Goal: Navigation & Orientation: Find specific page/section

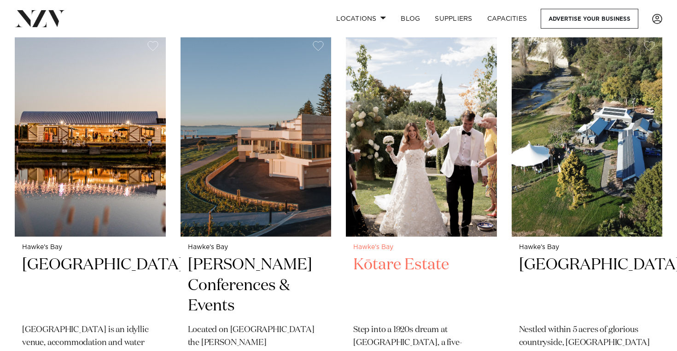
scroll to position [359, 0]
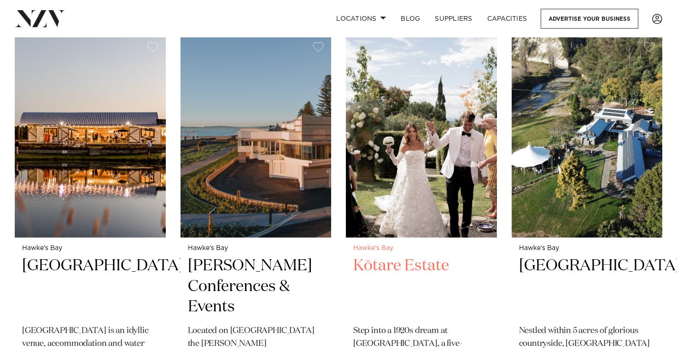
click at [409, 265] on h2 "Kōtare Estate" at bounding box center [421, 286] width 136 height 62
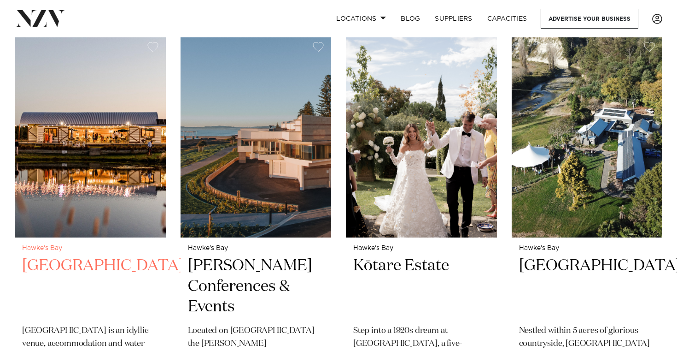
click at [129, 140] on img at bounding box center [90, 136] width 151 height 202
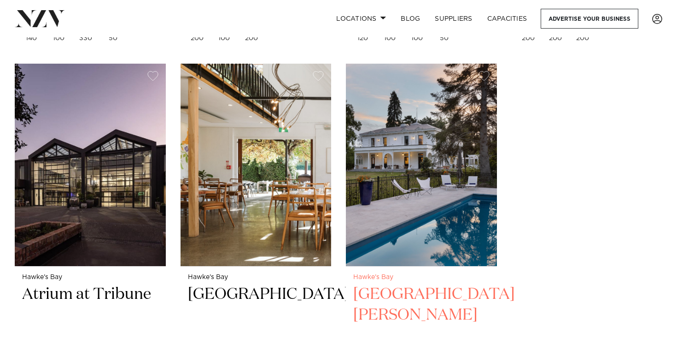
scroll to position [1540, 0]
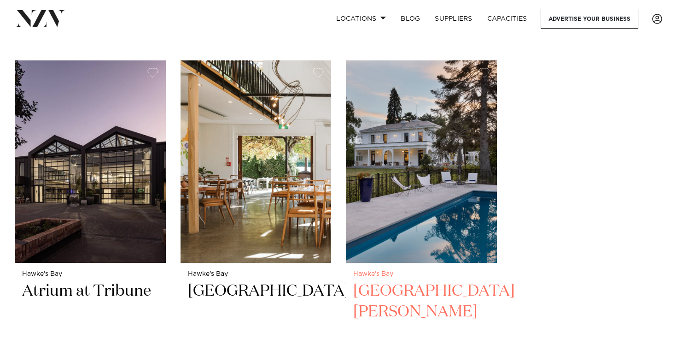
click at [403, 263] on div "Hawke's Bay Mt Vernon Villa Beautifully modernised Grade A Heritage Building (1…" at bounding box center [421, 355] width 151 height 185
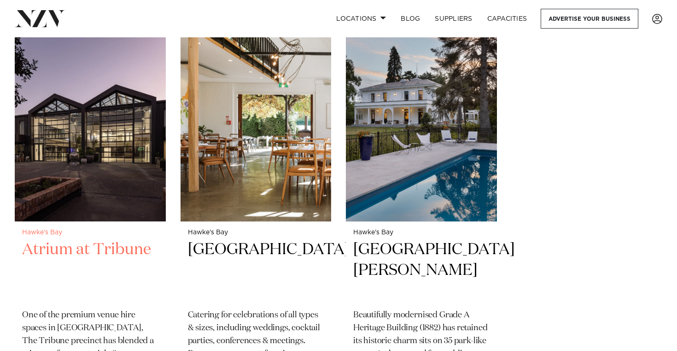
scroll to position [1588, 0]
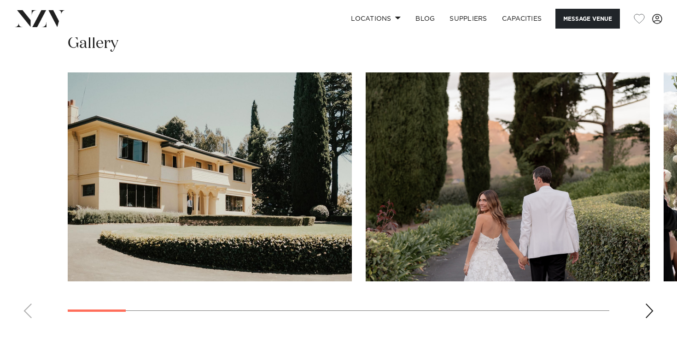
scroll to position [852, 0]
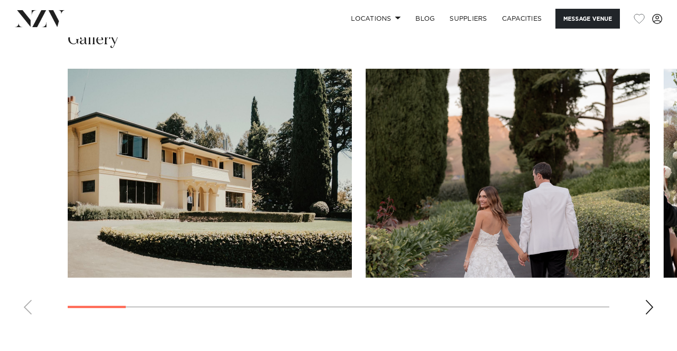
click at [645, 284] on swiper-container at bounding box center [338, 195] width 677 height 253
click at [648, 299] on div "Next slide" at bounding box center [649, 306] width 9 height 15
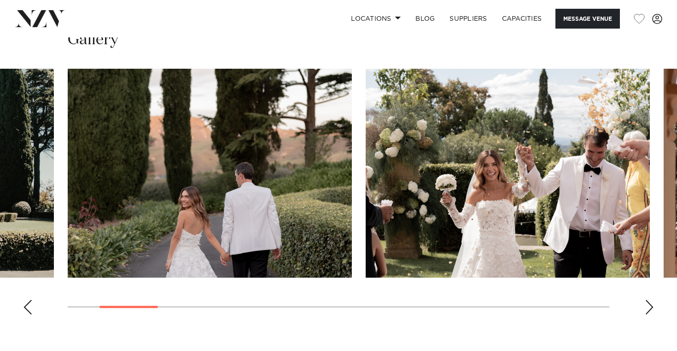
click at [648, 299] on div "Next slide" at bounding box center [649, 306] width 9 height 15
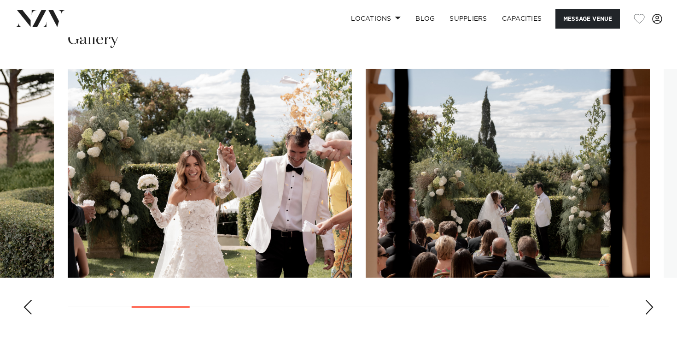
click at [648, 299] on div "Next slide" at bounding box center [649, 306] width 9 height 15
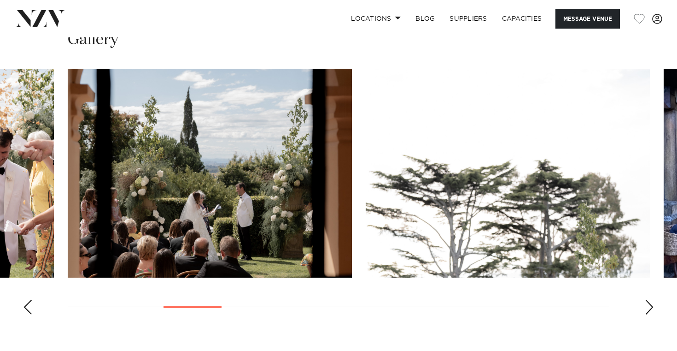
click at [648, 299] on div "Next slide" at bounding box center [649, 306] width 9 height 15
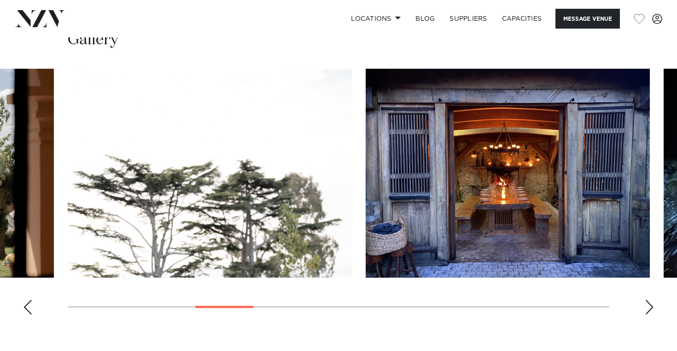
click at [648, 299] on div "Next slide" at bounding box center [649, 306] width 9 height 15
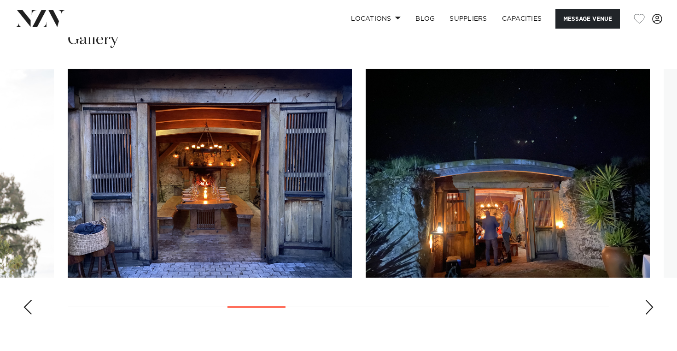
click at [648, 299] on div "Next slide" at bounding box center [649, 306] width 9 height 15
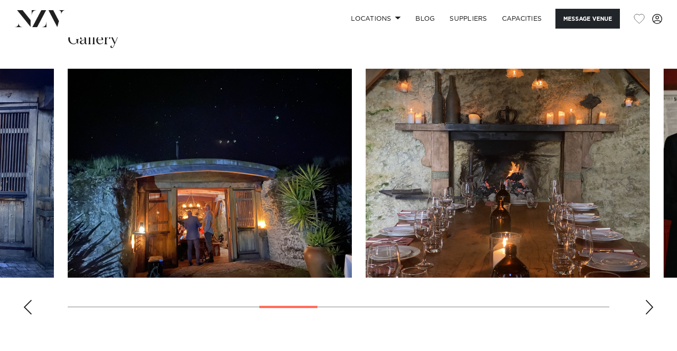
click at [648, 299] on div "Next slide" at bounding box center [649, 306] width 9 height 15
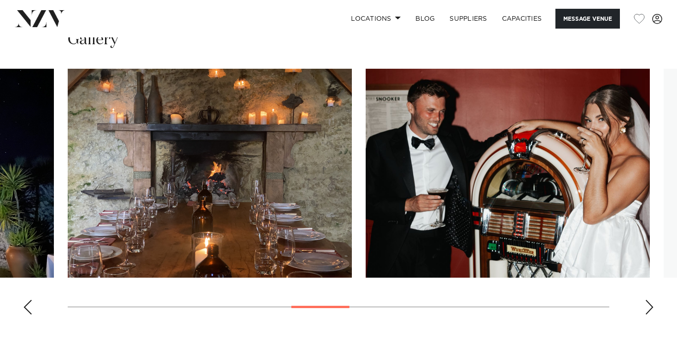
click at [648, 299] on div "Next slide" at bounding box center [649, 306] width 9 height 15
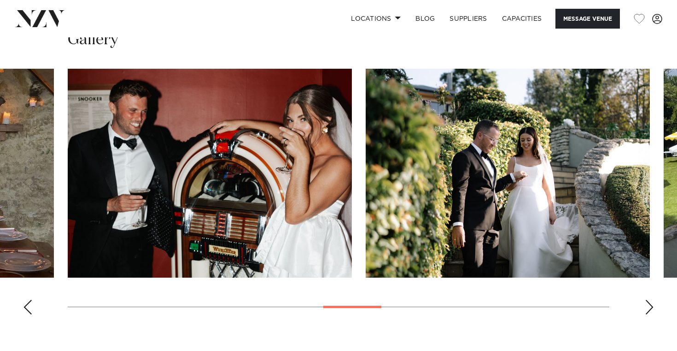
click at [648, 299] on div "Next slide" at bounding box center [649, 306] width 9 height 15
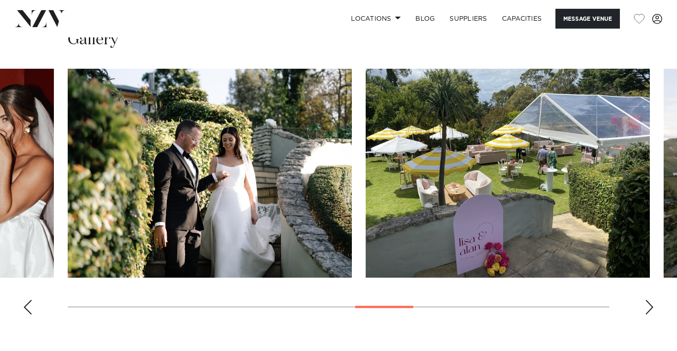
click at [648, 299] on div "Next slide" at bounding box center [649, 306] width 9 height 15
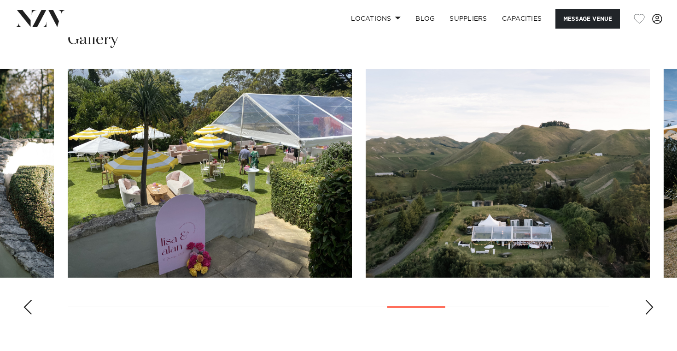
click at [648, 299] on div "Next slide" at bounding box center [649, 306] width 9 height 15
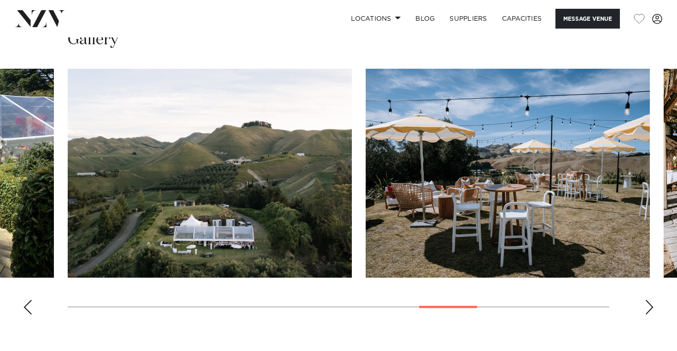
click at [648, 299] on div "Next slide" at bounding box center [649, 306] width 9 height 15
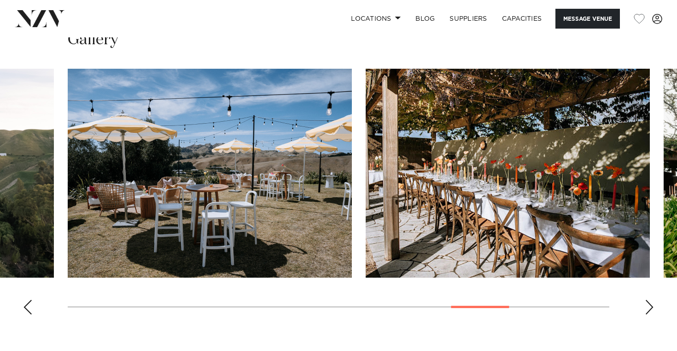
click at [648, 299] on div "Next slide" at bounding box center [649, 306] width 9 height 15
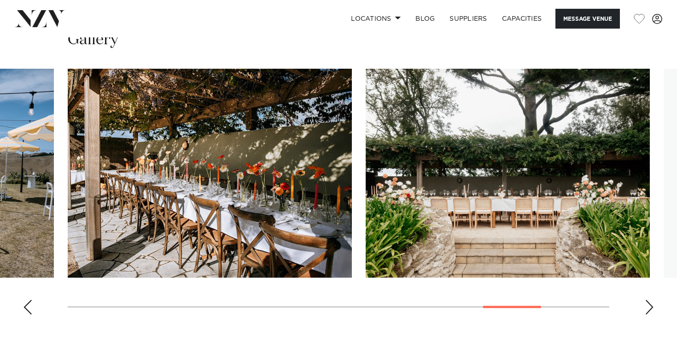
click at [648, 299] on div "Next slide" at bounding box center [649, 306] width 9 height 15
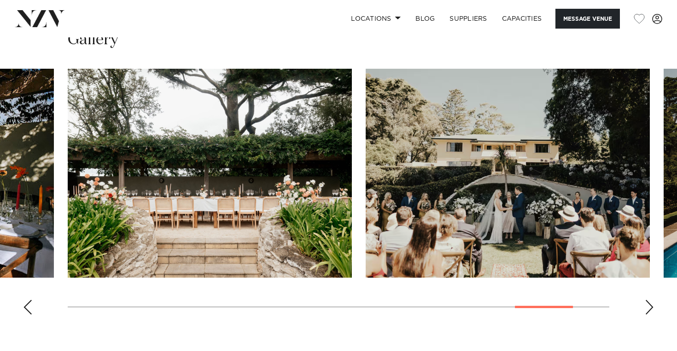
click at [648, 299] on div "Next slide" at bounding box center [649, 306] width 9 height 15
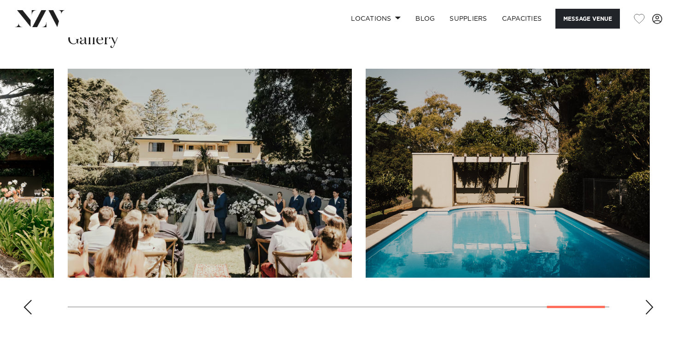
click at [648, 299] on div "Next slide" at bounding box center [649, 306] width 9 height 15
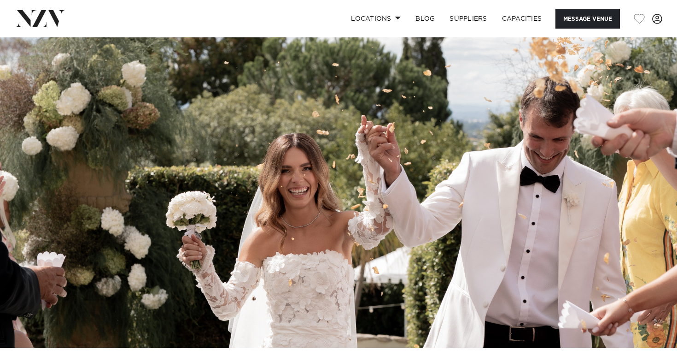
scroll to position [11, 0]
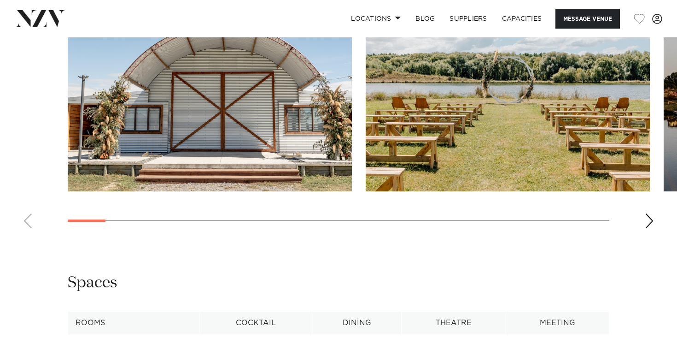
scroll to position [910, 0]
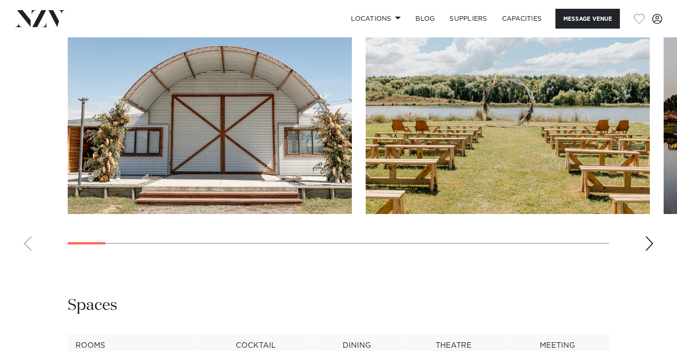
click at [651, 251] on div "Next slide" at bounding box center [649, 243] width 9 height 15
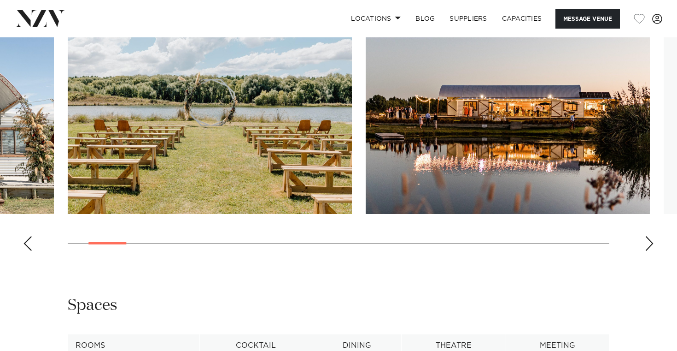
click at [651, 251] on div "Next slide" at bounding box center [649, 243] width 9 height 15
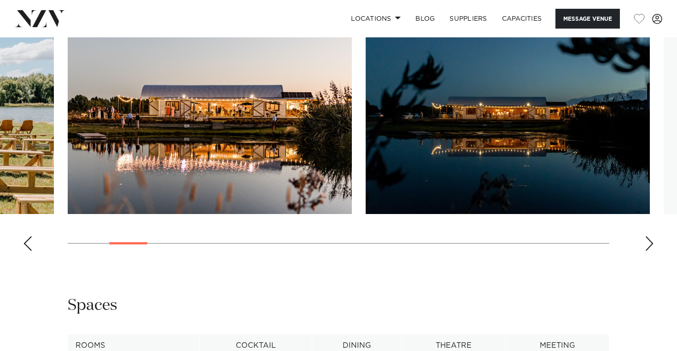
click at [651, 251] on div "Next slide" at bounding box center [649, 243] width 9 height 15
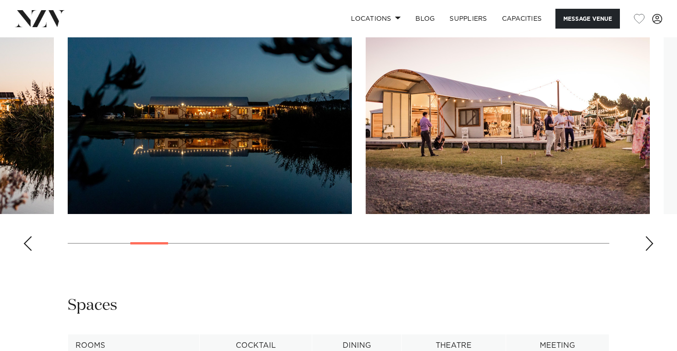
click at [651, 251] on div "Next slide" at bounding box center [649, 243] width 9 height 15
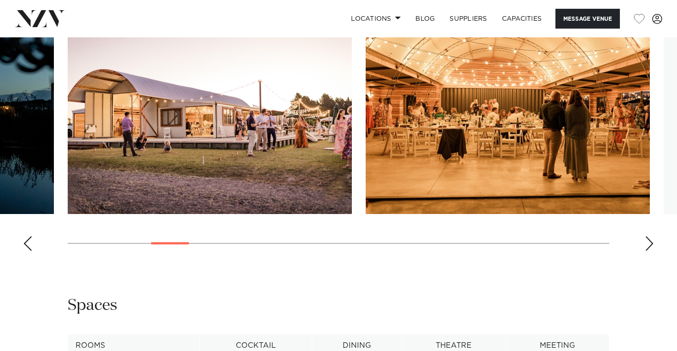
click at [651, 251] on div "Next slide" at bounding box center [649, 243] width 9 height 15
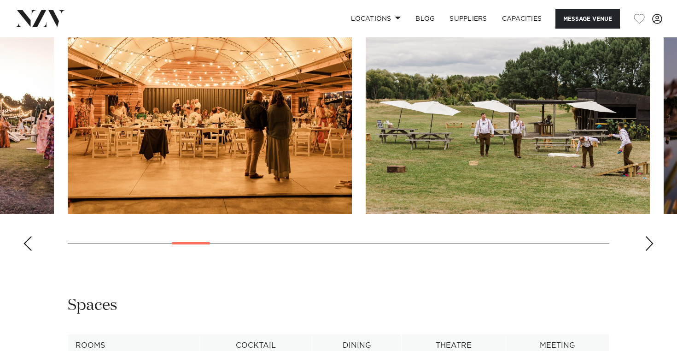
click at [651, 251] on div "Next slide" at bounding box center [649, 243] width 9 height 15
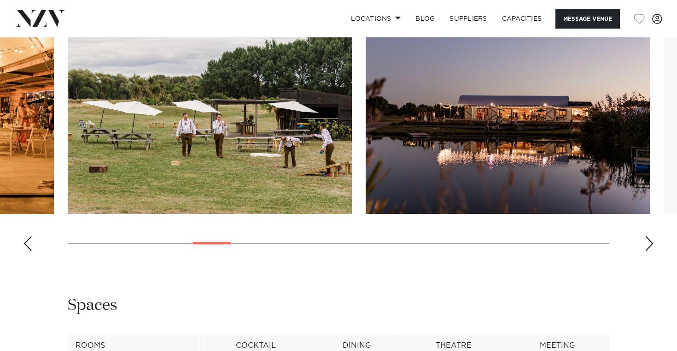
click at [651, 251] on div "Next slide" at bounding box center [649, 243] width 9 height 15
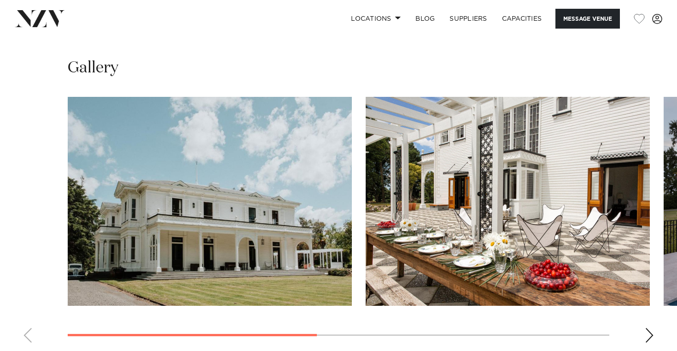
scroll to position [679, 0]
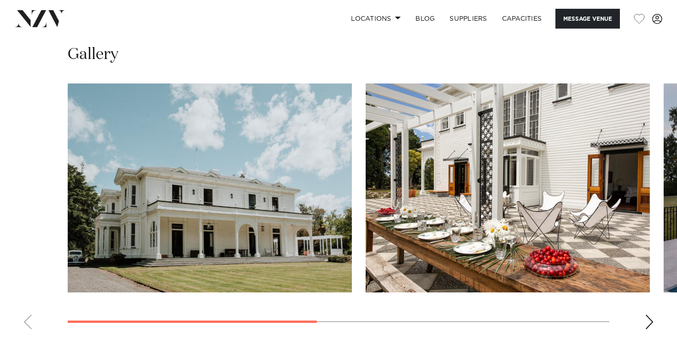
click at [652, 314] on div "Next slide" at bounding box center [649, 321] width 9 height 15
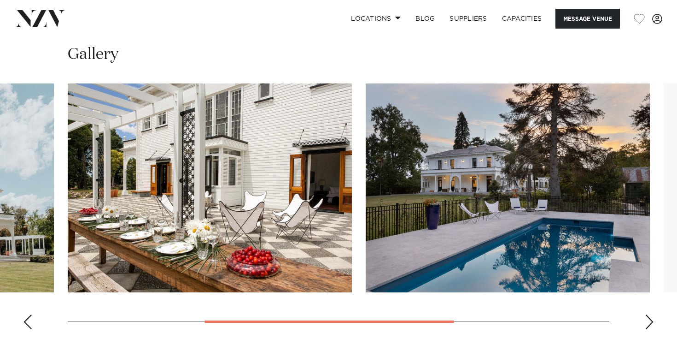
click at [652, 314] on div "Next slide" at bounding box center [649, 321] width 9 height 15
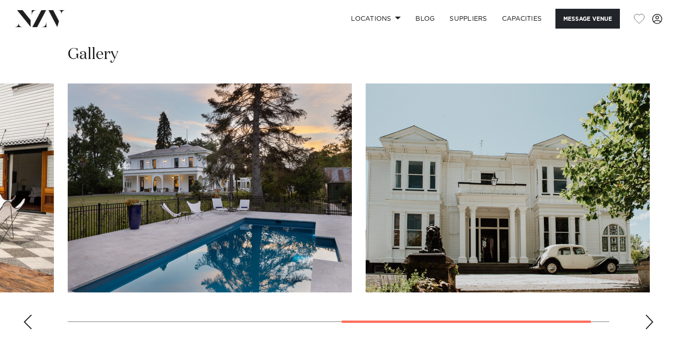
click at [652, 314] on div "Next slide" at bounding box center [649, 321] width 9 height 15
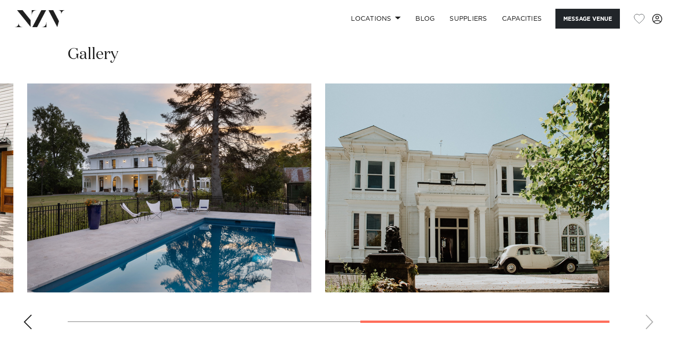
click at [31, 314] on div "Previous slide" at bounding box center [27, 321] width 9 height 15
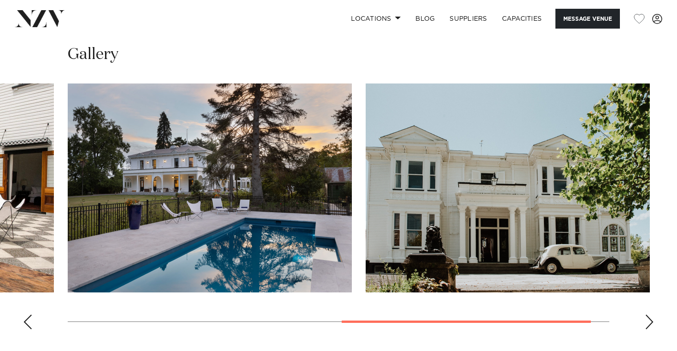
click at [31, 314] on div "Previous slide" at bounding box center [27, 321] width 9 height 15
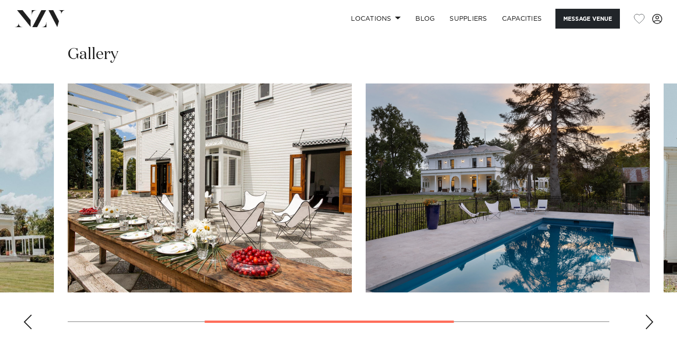
click at [31, 314] on div "Previous slide" at bounding box center [27, 321] width 9 height 15
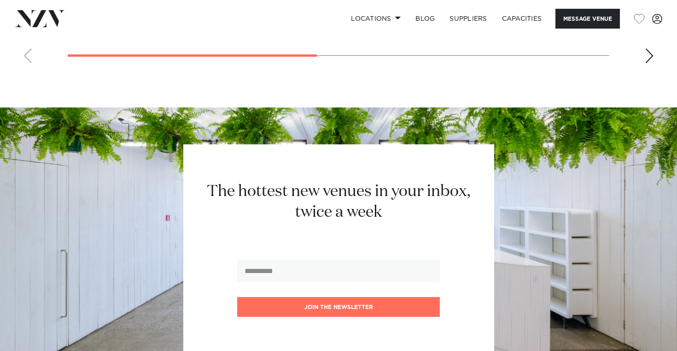
scroll to position [1091, 0]
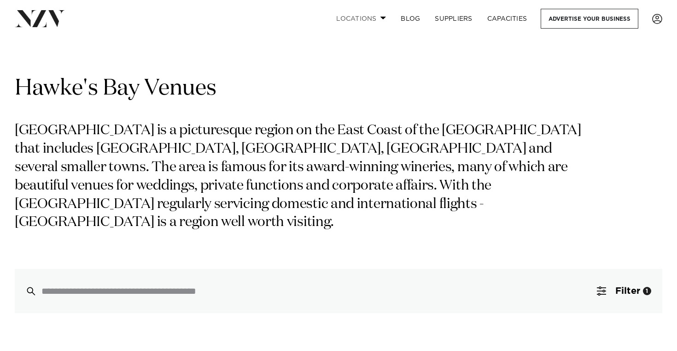
click at [362, 18] on link "Locations" at bounding box center [361, 19] width 65 height 20
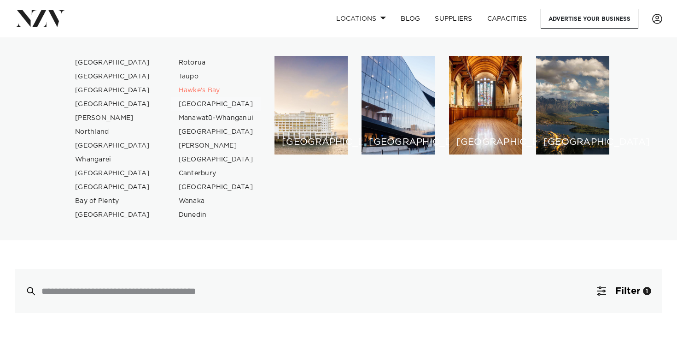
click at [208, 106] on link "[GEOGRAPHIC_DATA]" at bounding box center [216, 104] width 90 height 14
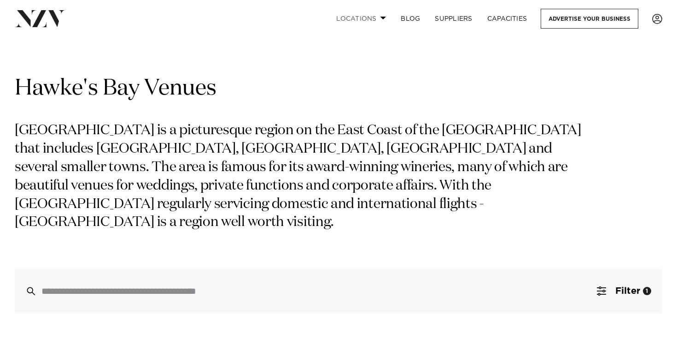
click at [345, 20] on link "Locations" at bounding box center [361, 19] width 65 height 20
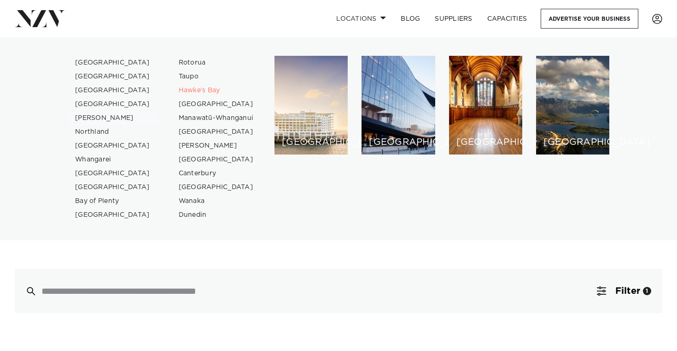
click at [94, 119] on link "[PERSON_NAME]" at bounding box center [113, 118] width 90 height 14
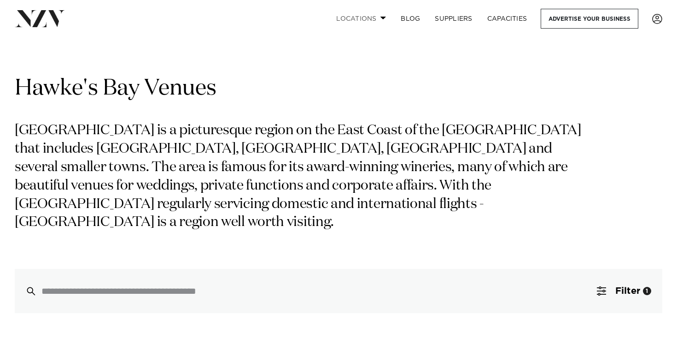
click at [352, 21] on link "Locations" at bounding box center [361, 19] width 65 height 20
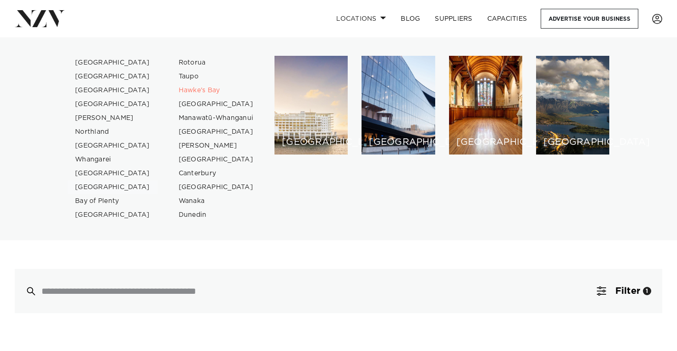
click at [95, 189] on link "[GEOGRAPHIC_DATA]" at bounding box center [113, 187] width 90 height 14
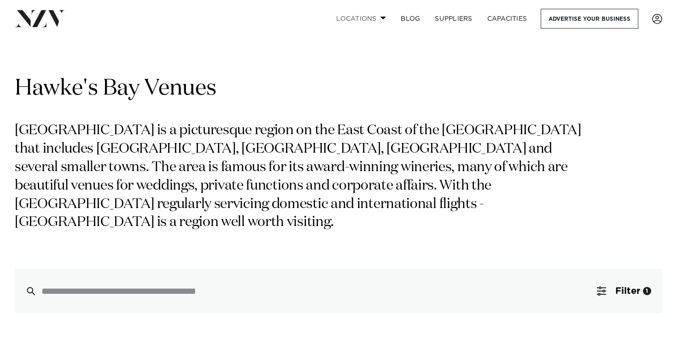
click at [341, 22] on link "Locations" at bounding box center [361, 19] width 65 height 20
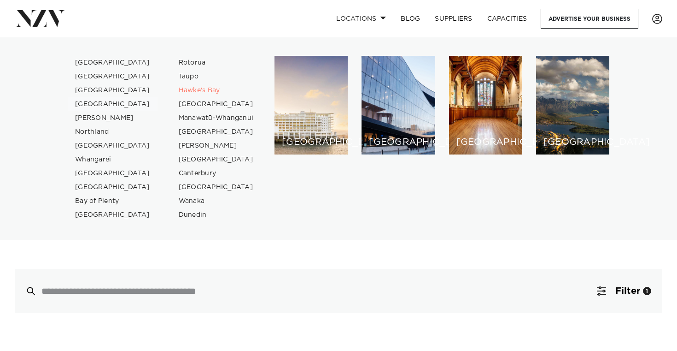
click at [87, 100] on link "[GEOGRAPHIC_DATA]" at bounding box center [113, 104] width 90 height 14
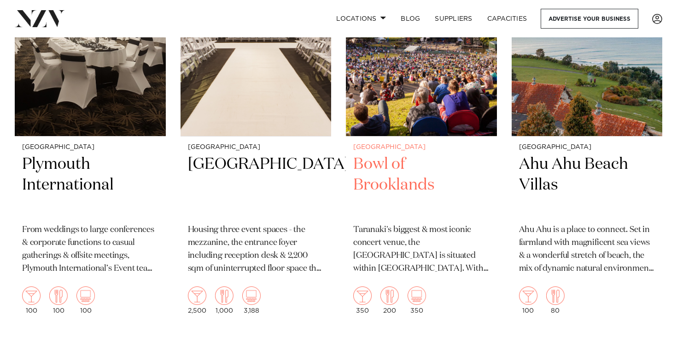
scroll to position [845, 0]
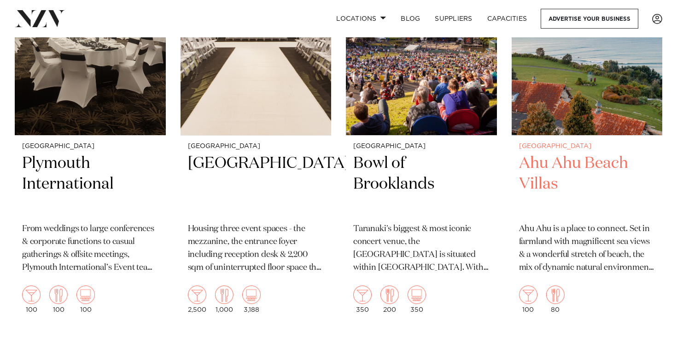
click at [539, 174] on h2 "Ahu Ahu Beach Villas" at bounding box center [587, 184] width 136 height 62
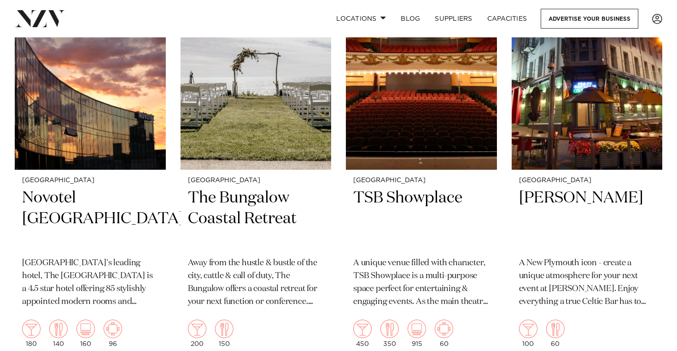
scroll to position [407, 0]
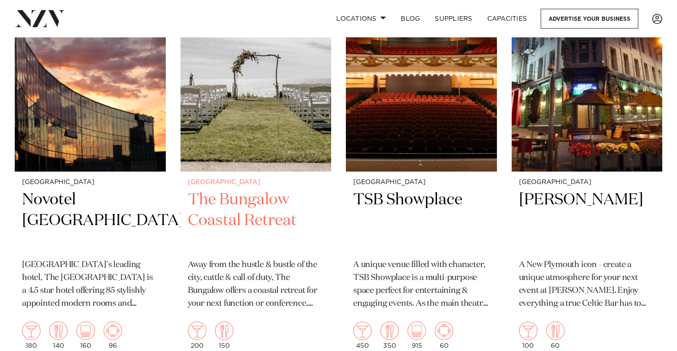
click at [262, 217] on h2 "The Bungalow Coastal Retreat" at bounding box center [256, 220] width 136 height 62
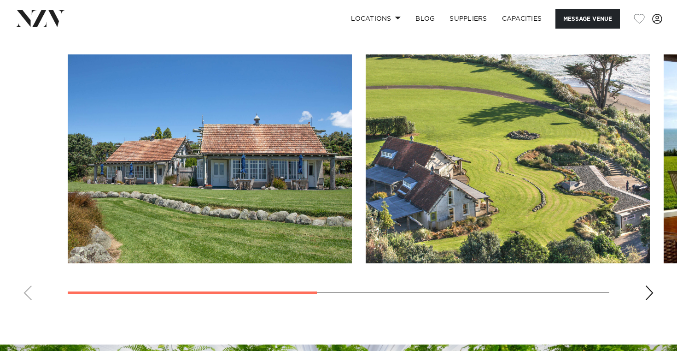
scroll to position [689, 0]
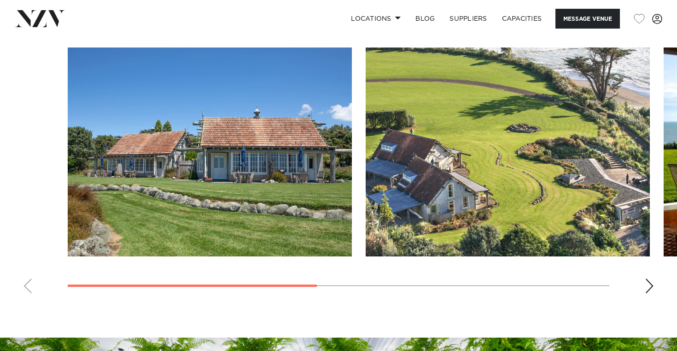
click at [649, 286] on div "Next slide" at bounding box center [649, 285] width 9 height 15
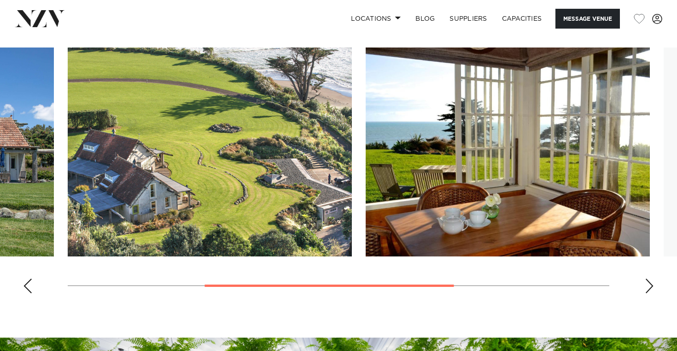
click at [649, 286] on div "Next slide" at bounding box center [649, 285] width 9 height 15
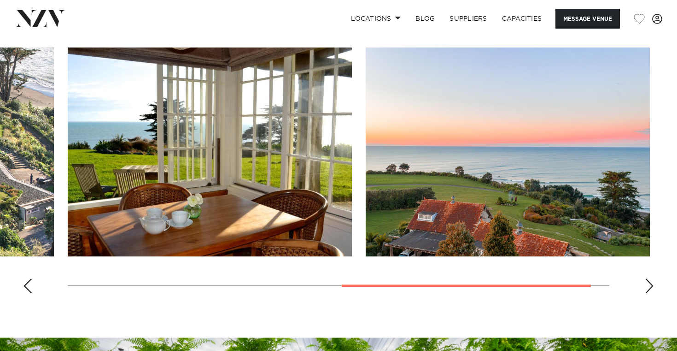
click at [648, 286] on div "Next slide" at bounding box center [649, 285] width 9 height 15
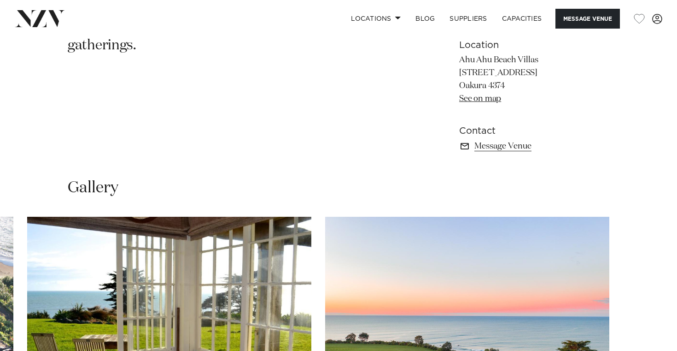
scroll to position [278, 0]
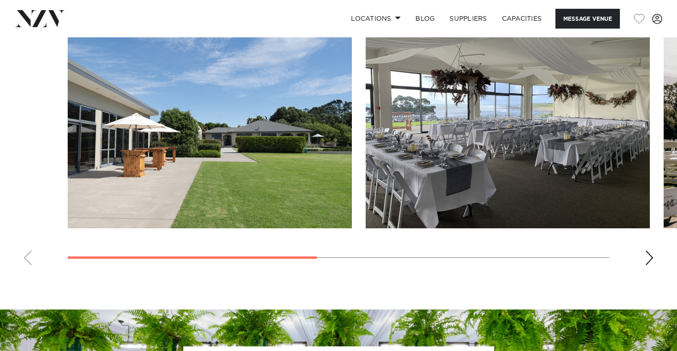
scroll to position [718, 0]
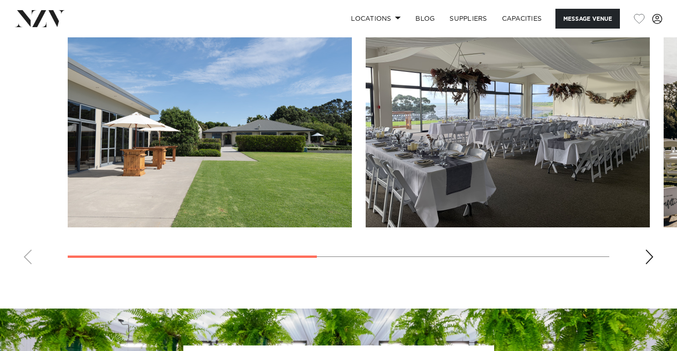
click at [649, 252] on div "Next slide" at bounding box center [649, 256] width 9 height 15
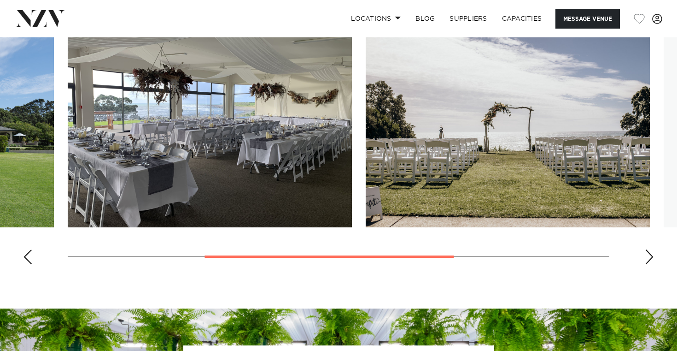
click at [648, 252] on div "Next slide" at bounding box center [649, 256] width 9 height 15
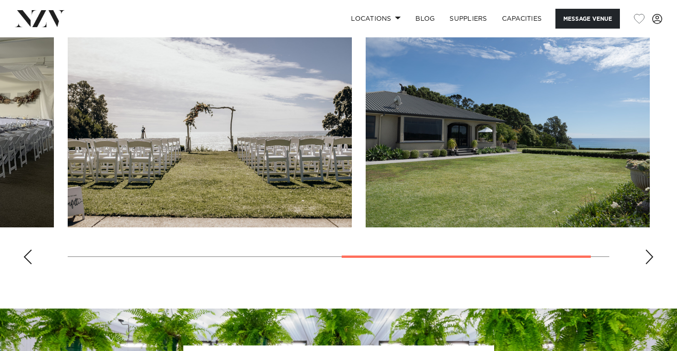
click at [648, 252] on div "Next slide" at bounding box center [649, 256] width 9 height 15
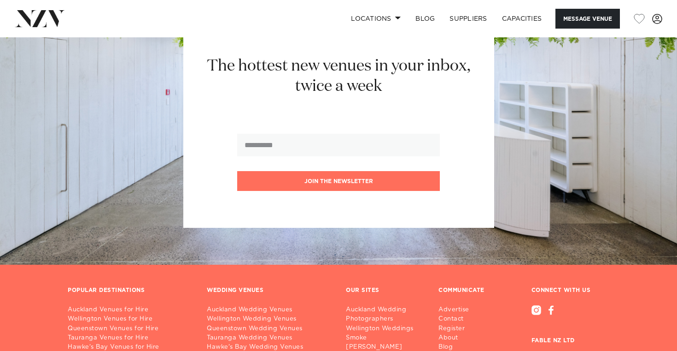
scroll to position [1049, 0]
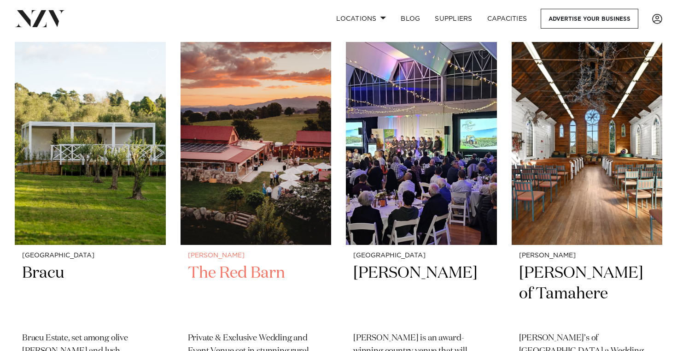
scroll to position [350, 0]
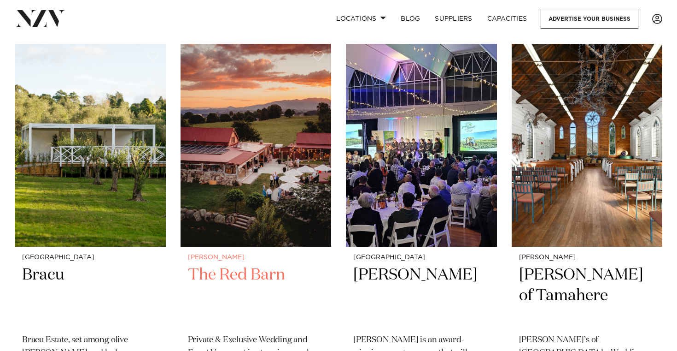
click at [271, 201] on img at bounding box center [256, 145] width 151 height 202
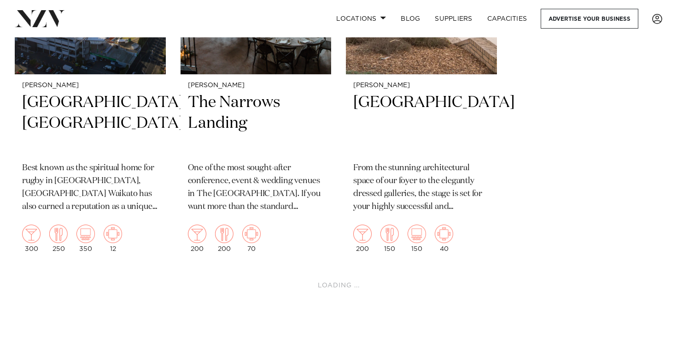
scroll to position [1730, 0]
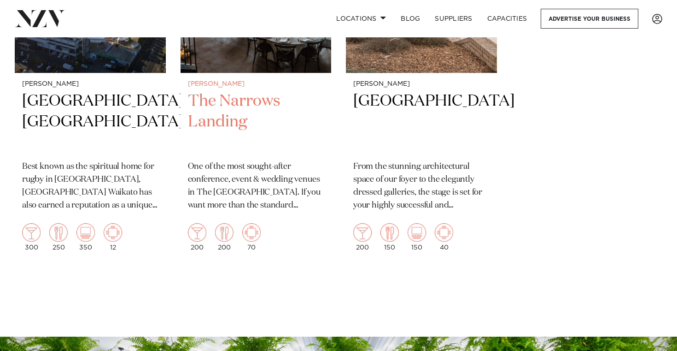
click at [214, 114] on h2 "The Narrows Landing" at bounding box center [256, 122] width 136 height 62
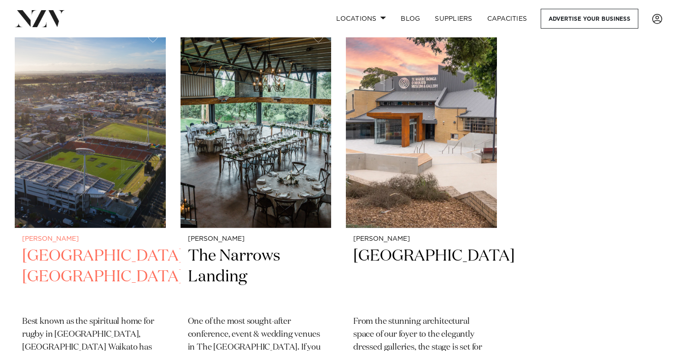
scroll to position [1531, 0]
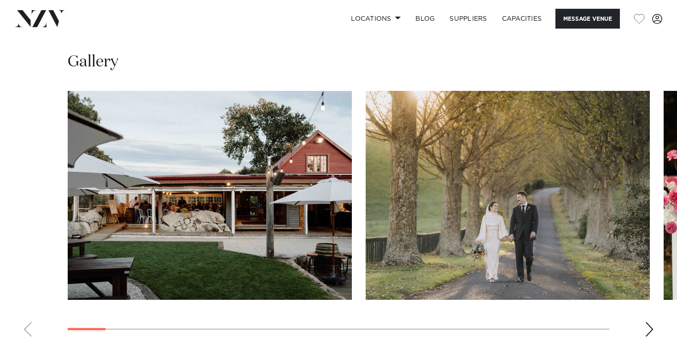
scroll to position [839, 0]
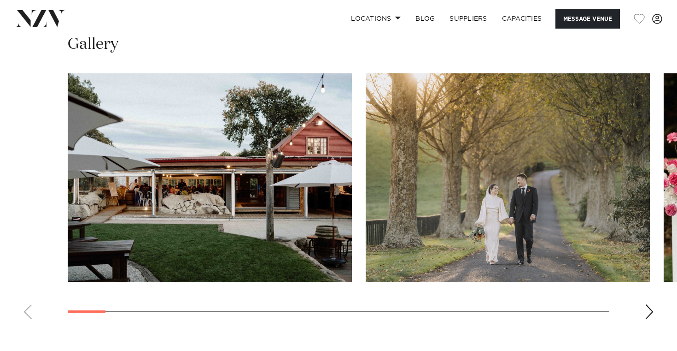
click at [645, 310] on swiper-container at bounding box center [338, 199] width 677 height 253
click at [647, 310] on div "Next slide" at bounding box center [649, 311] width 9 height 15
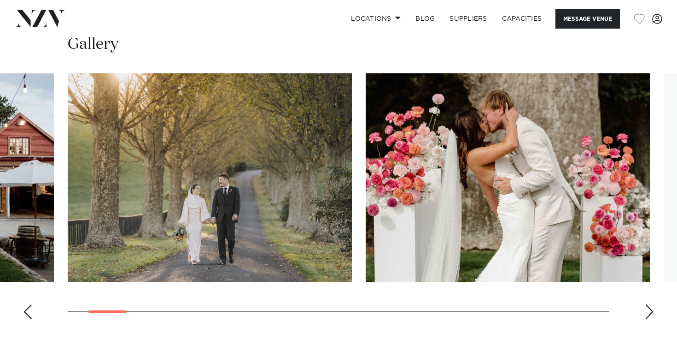
click at [647, 310] on div "Next slide" at bounding box center [649, 311] width 9 height 15
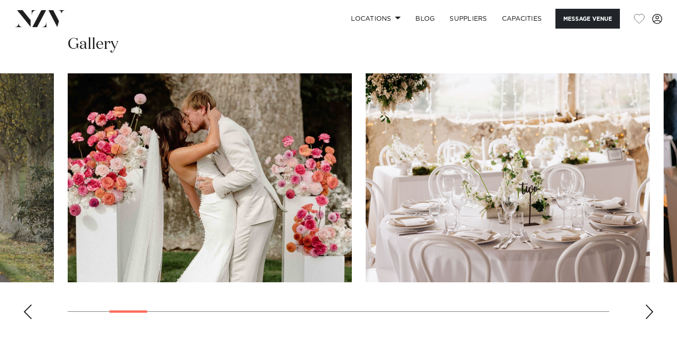
click at [647, 310] on div "Next slide" at bounding box center [649, 311] width 9 height 15
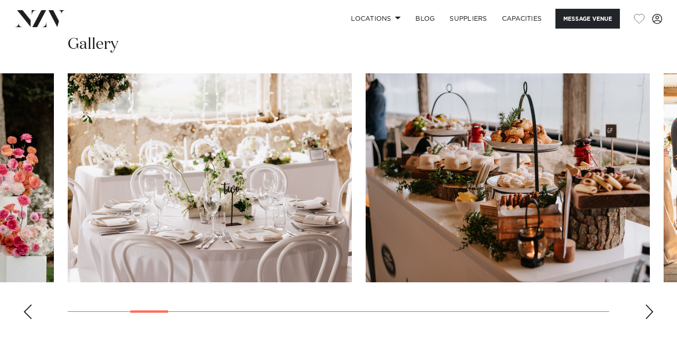
click at [647, 310] on div "Next slide" at bounding box center [649, 311] width 9 height 15
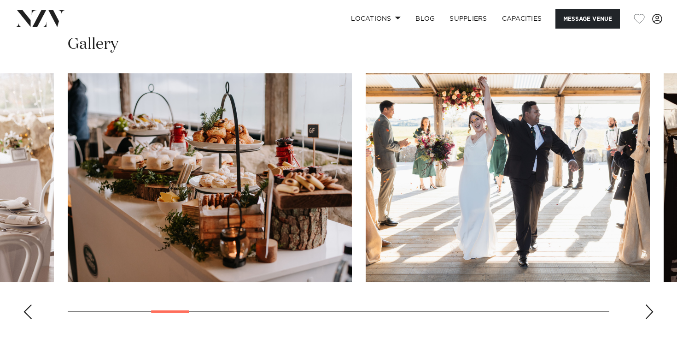
click at [647, 310] on div "Next slide" at bounding box center [649, 311] width 9 height 15
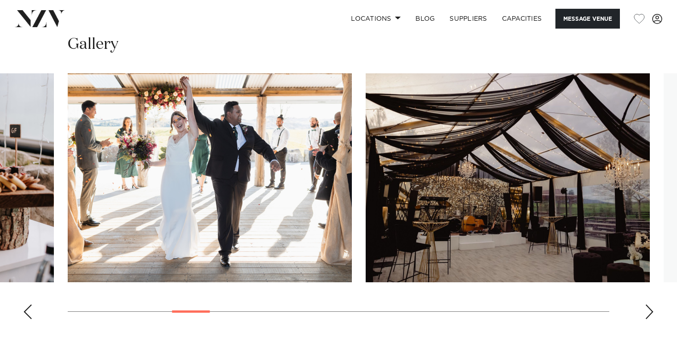
click at [647, 311] on div "Next slide" at bounding box center [649, 311] width 9 height 15
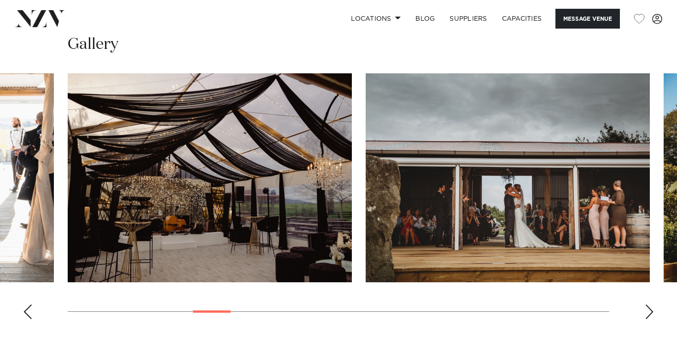
click at [647, 311] on div "Next slide" at bounding box center [649, 311] width 9 height 15
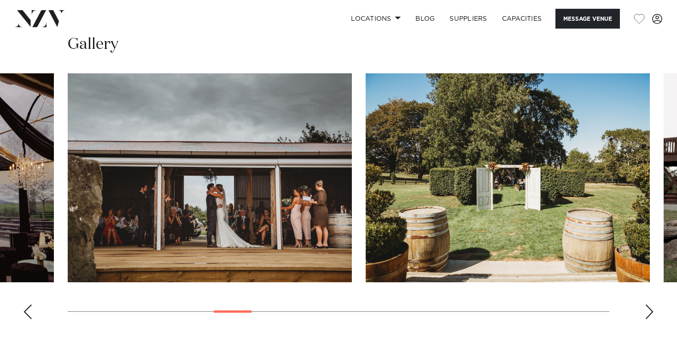
click at [647, 311] on div "Next slide" at bounding box center [649, 311] width 9 height 15
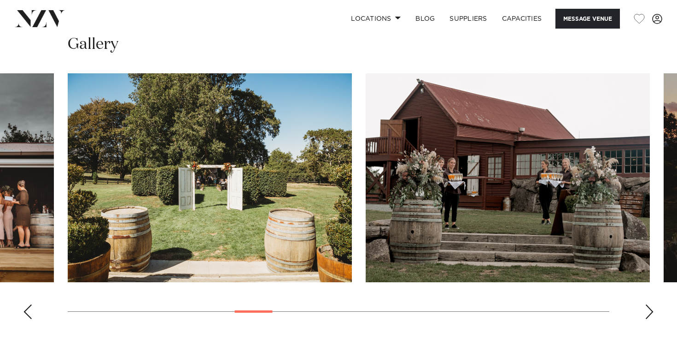
click at [647, 311] on div "Next slide" at bounding box center [649, 311] width 9 height 15
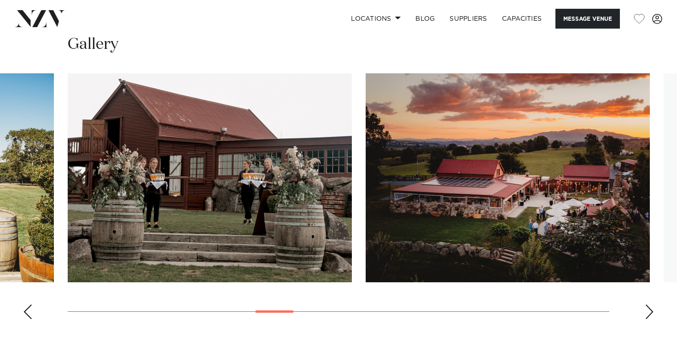
click at [647, 311] on div "Next slide" at bounding box center [649, 311] width 9 height 15
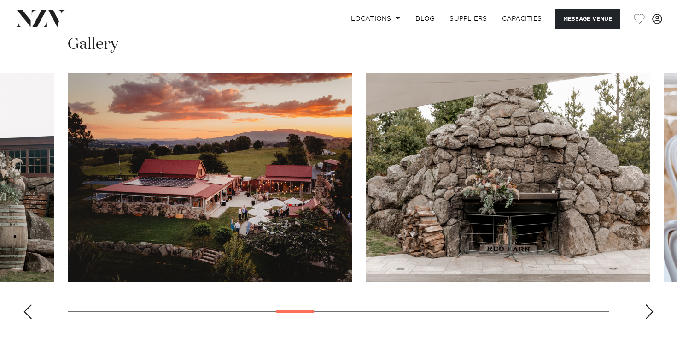
click at [647, 311] on div "Next slide" at bounding box center [649, 311] width 9 height 15
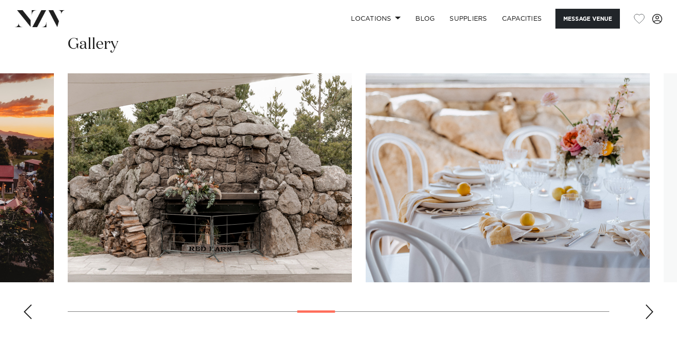
click at [647, 311] on div "Next slide" at bounding box center [649, 311] width 9 height 15
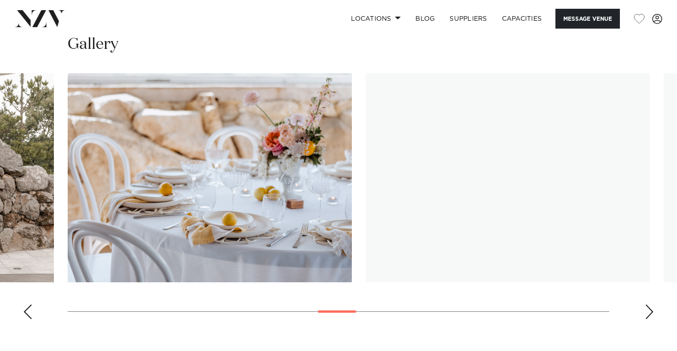
click at [647, 311] on div "Next slide" at bounding box center [649, 311] width 9 height 15
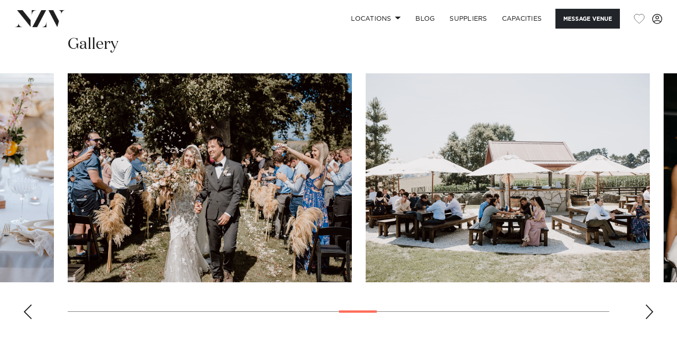
click at [647, 311] on div "Next slide" at bounding box center [649, 311] width 9 height 15
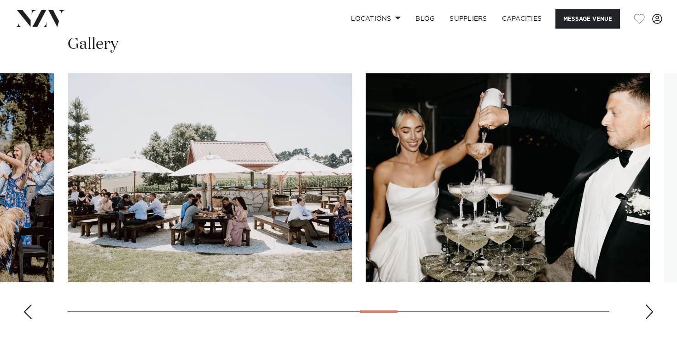
click at [647, 311] on div "Next slide" at bounding box center [649, 311] width 9 height 15
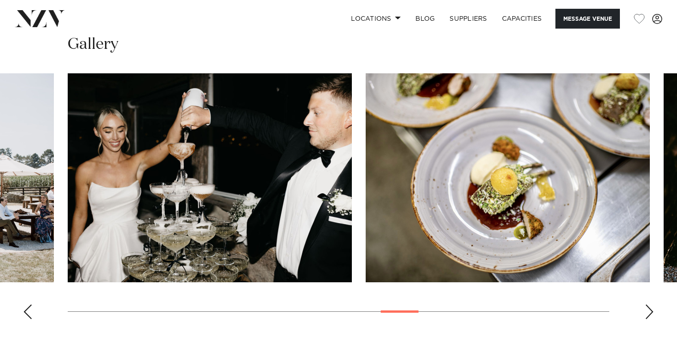
click at [647, 311] on div "Next slide" at bounding box center [649, 311] width 9 height 15
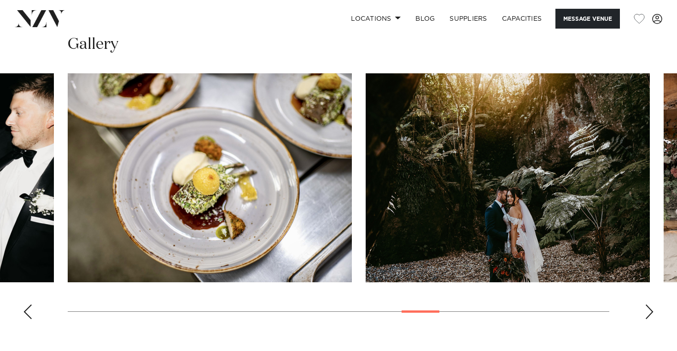
click at [647, 311] on div "Next slide" at bounding box center [649, 311] width 9 height 15
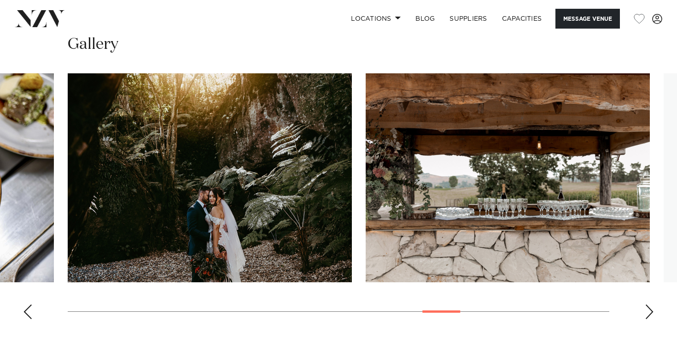
click at [647, 311] on div "Next slide" at bounding box center [649, 311] width 9 height 15
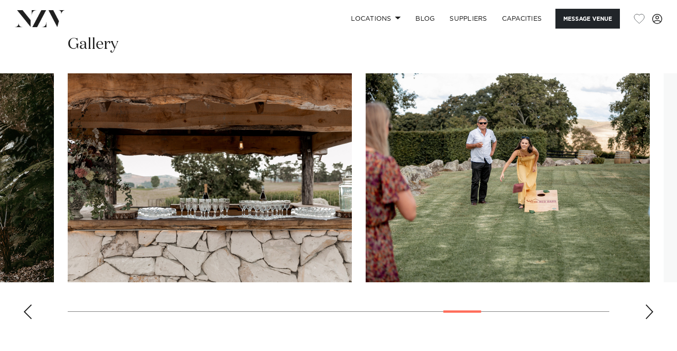
click at [647, 311] on div "Next slide" at bounding box center [649, 311] width 9 height 15
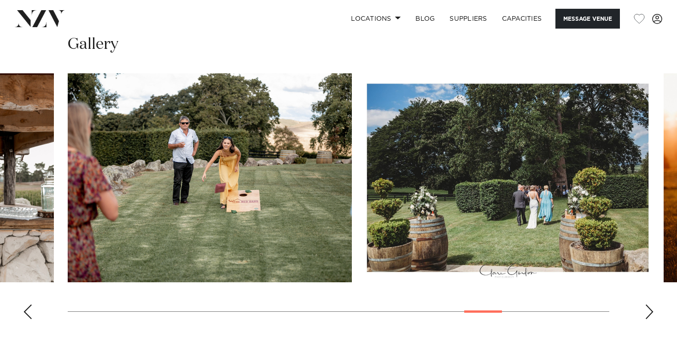
click at [647, 311] on div "Next slide" at bounding box center [649, 311] width 9 height 15
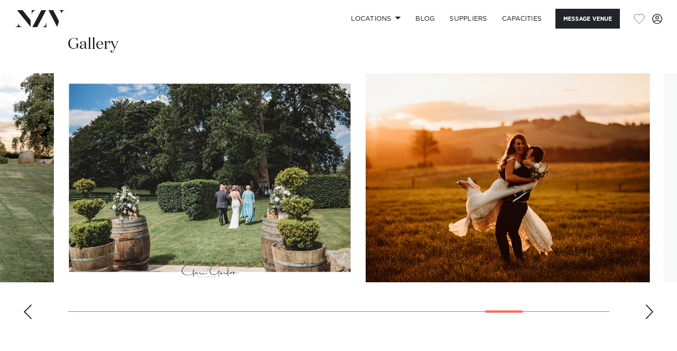
click at [647, 311] on div "Next slide" at bounding box center [649, 311] width 9 height 15
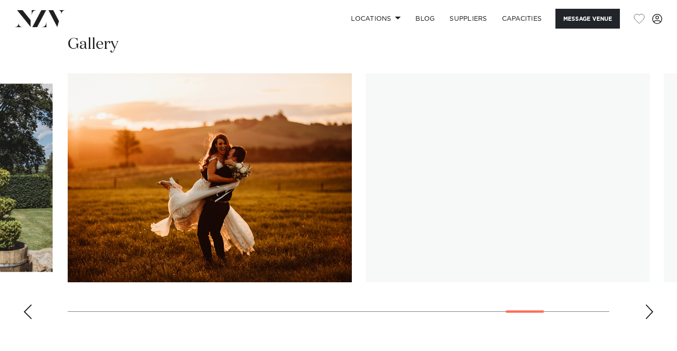
click at [647, 311] on div "Next slide" at bounding box center [649, 311] width 9 height 15
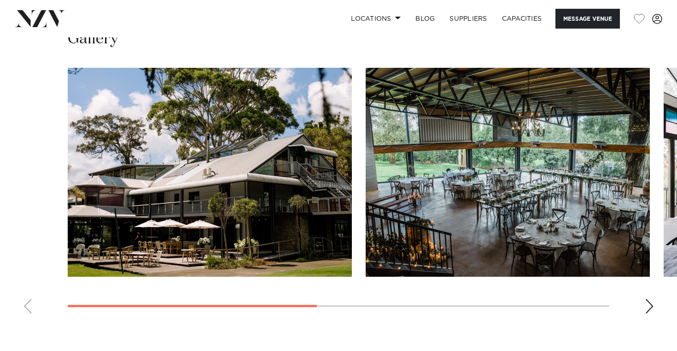
scroll to position [680, 0]
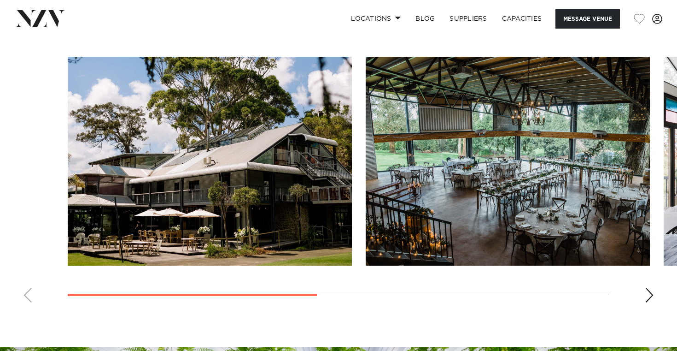
click at [648, 294] on div "Next slide" at bounding box center [649, 295] width 9 height 15
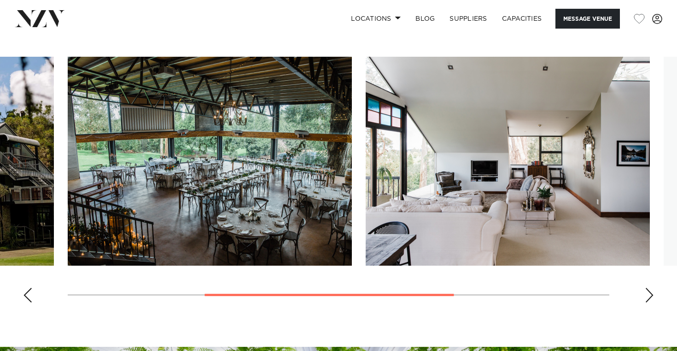
click at [648, 294] on div "Next slide" at bounding box center [649, 295] width 9 height 15
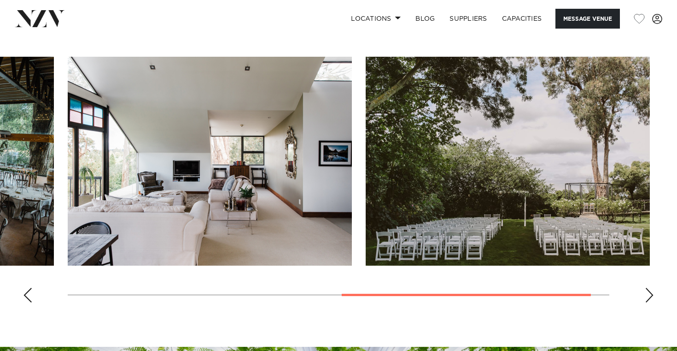
click at [648, 295] on div "Next slide" at bounding box center [649, 295] width 9 height 15
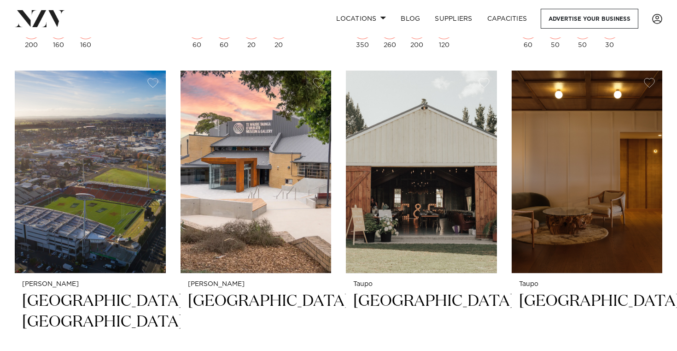
scroll to position [1567, 0]
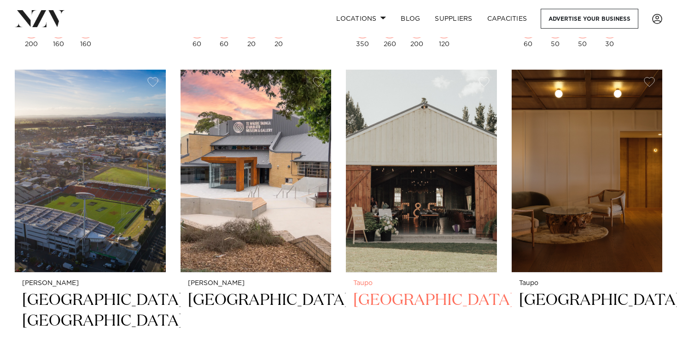
click at [390, 290] on h2 "Broadlands Lodge" at bounding box center [421, 321] width 136 height 62
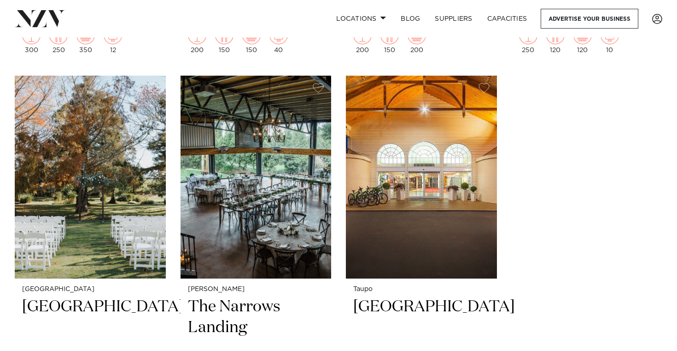
scroll to position [1962, 0]
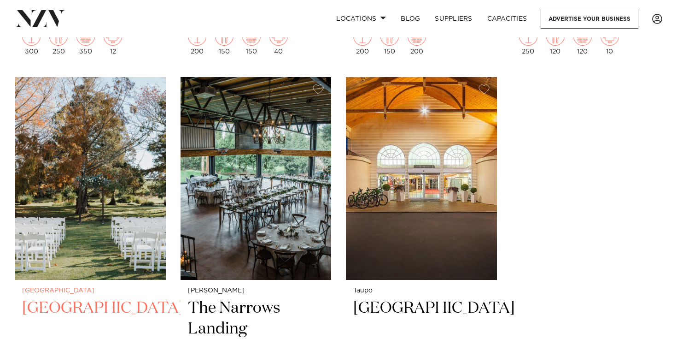
click at [122, 298] on h2 "Waterlily Gardens" at bounding box center [90, 329] width 136 height 62
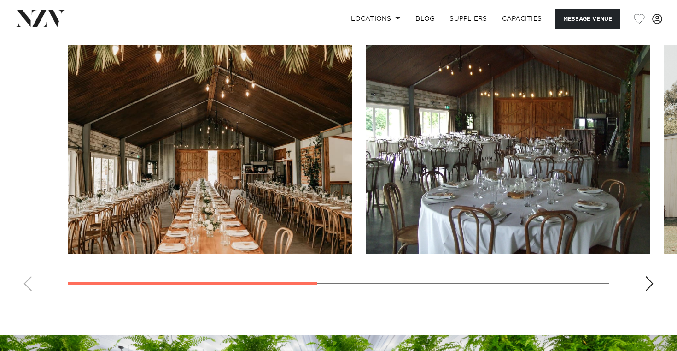
scroll to position [718, 0]
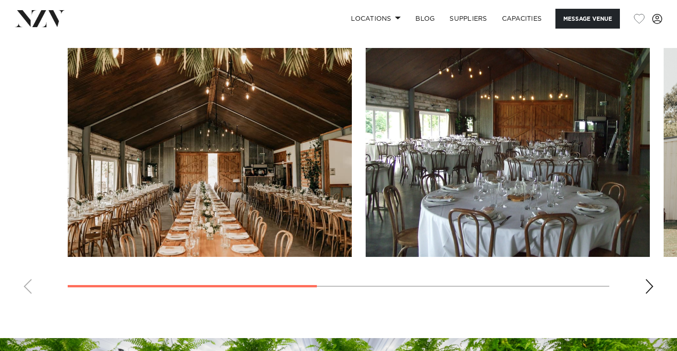
click at [650, 286] on div "Next slide" at bounding box center [649, 286] width 9 height 15
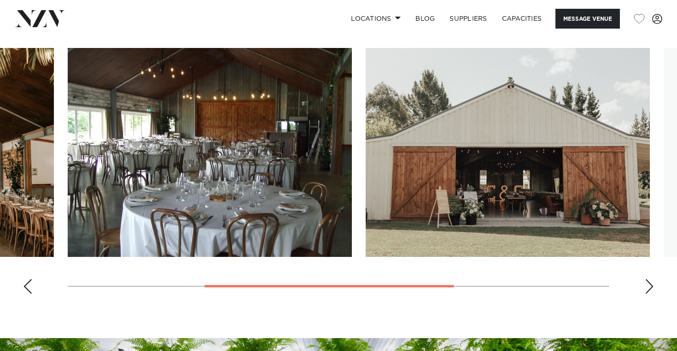
click at [650, 286] on div "Next slide" at bounding box center [649, 286] width 9 height 15
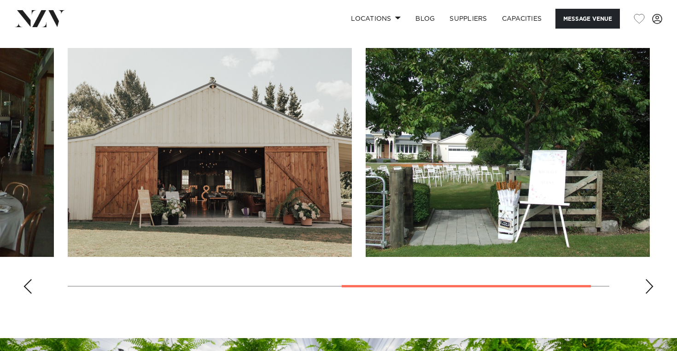
click at [650, 286] on div "Next slide" at bounding box center [649, 286] width 9 height 15
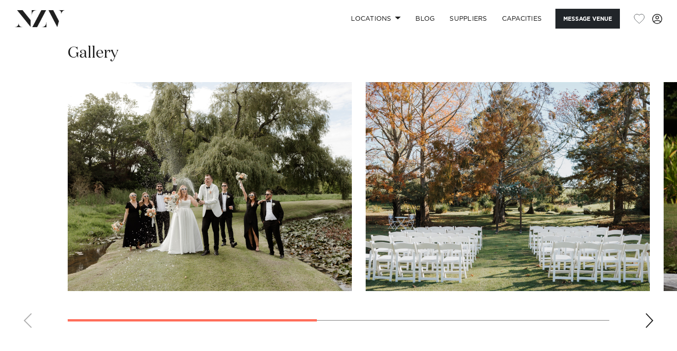
scroll to position [640, 0]
click at [654, 315] on div "Next slide" at bounding box center [649, 319] width 9 height 15
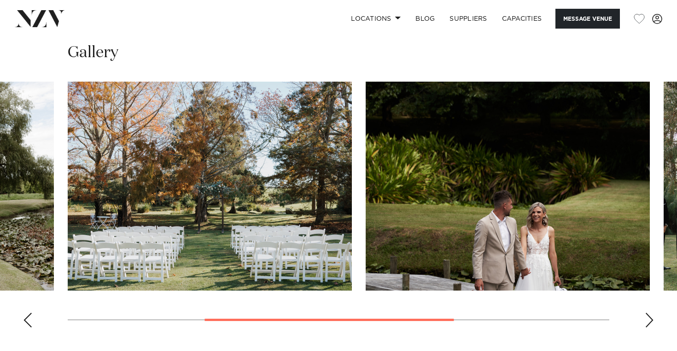
click at [654, 315] on div "Next slide" at bounding box center [649, 319] width 9 height 15
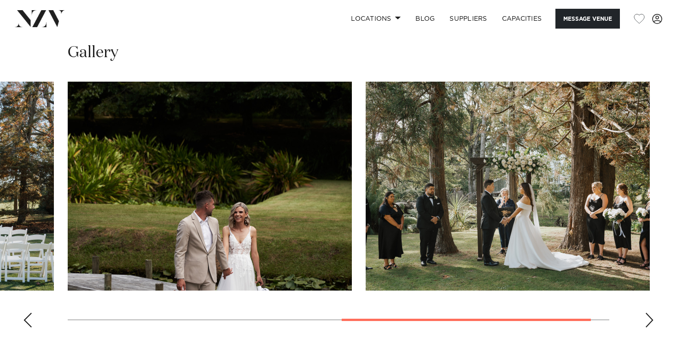
click at [654, 315] on div "Next slide" at bounding box center [649, 319] width 9 height 15
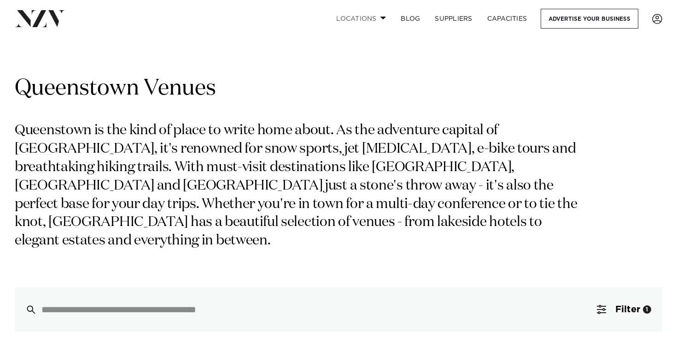
click at [351, 15] on link "Locations" at bounding box center [361, 19] width 65 height 20
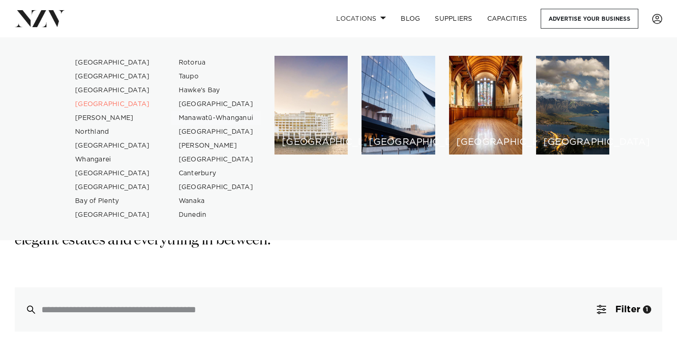
click at [199, 118] on link "Manawatū-Whanganui" at bounding box center [216, 118] width 90 height 14
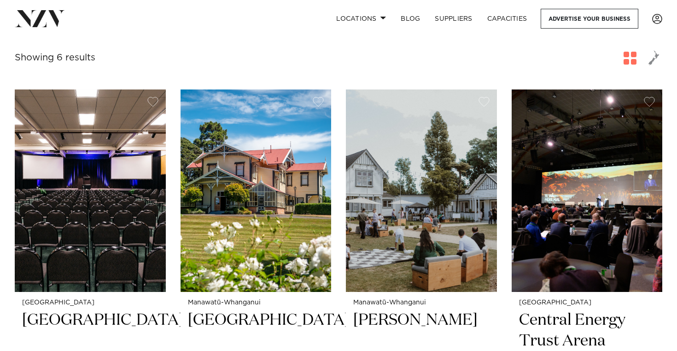
scroll to position [269, 0]
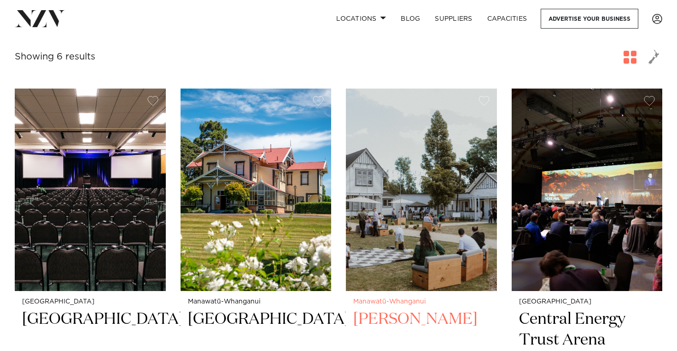
click at [393, 217] on img at bounding box center [421, 189] width 151 height 202
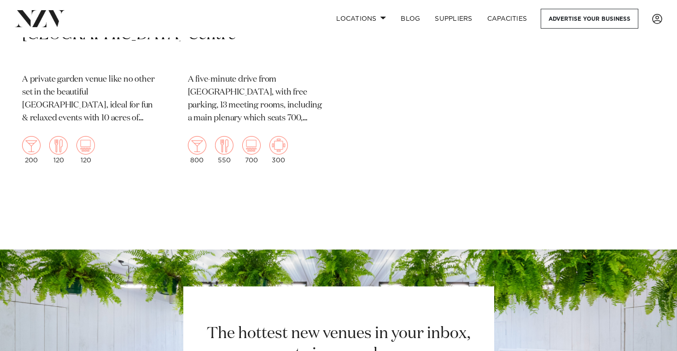
scroll to position [994, 0]
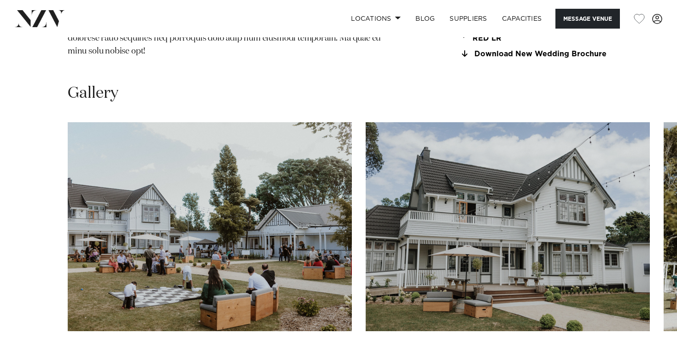
scroll to position [1064, 0]
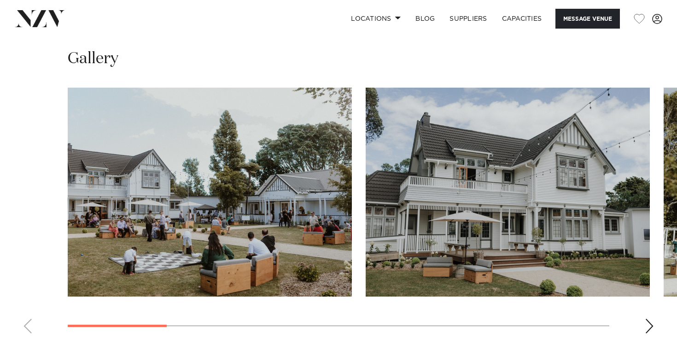
click at [650, 302] on swiper-container at bounding box center [338, 214] width 677 height 253
click at [649, 318] on div "Next slide" at bounding box center [649, 325] width 9 height 15
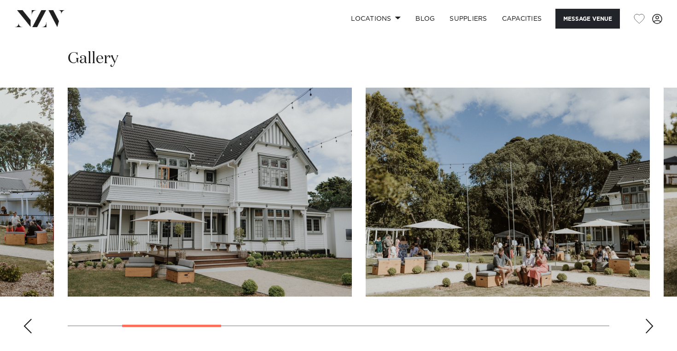
click at [649, 318] on div "Next slide" at bounding box center [649, 325] width 9 height 15
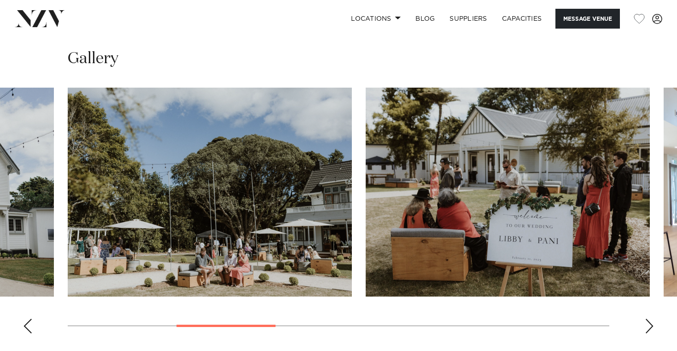
click at [649, 318] on div "Next slide" at bounding box center [649, 325] width 9 height 15
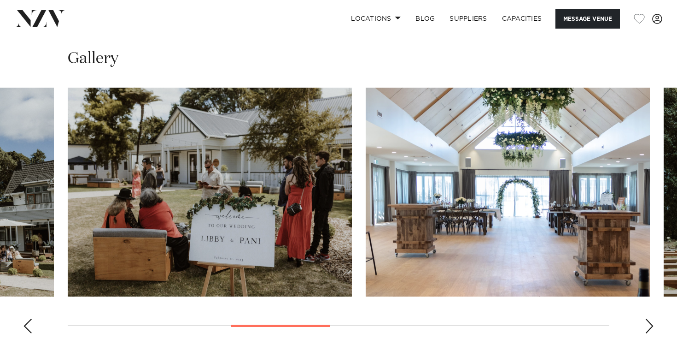
click at [649, 318] on div "Next slide" at bounding box center [649, 325] width 9 height 15
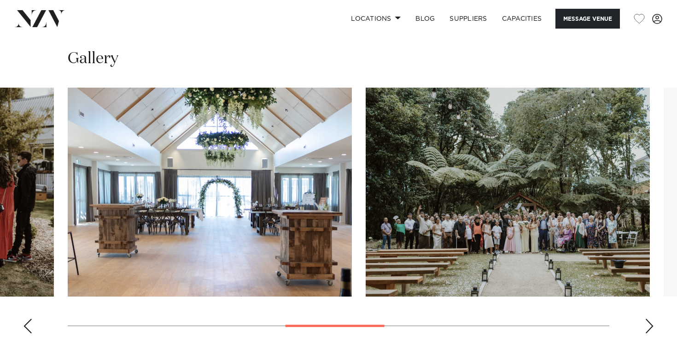
click at [649, 318] on div "Next slide" at bounding box center [649, 325] width 9 height 15
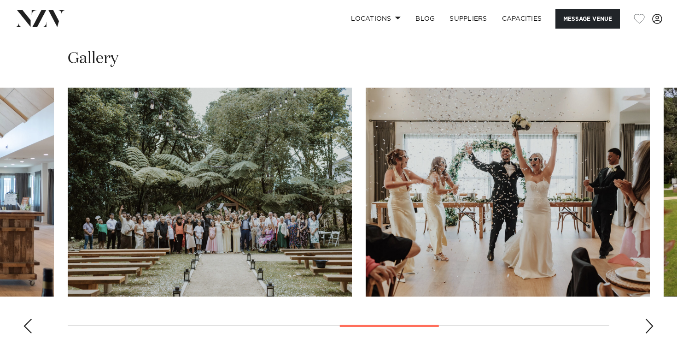
click at [649, 318] on div "Next slide" at bounding box center [649, 325] width 9 height 15
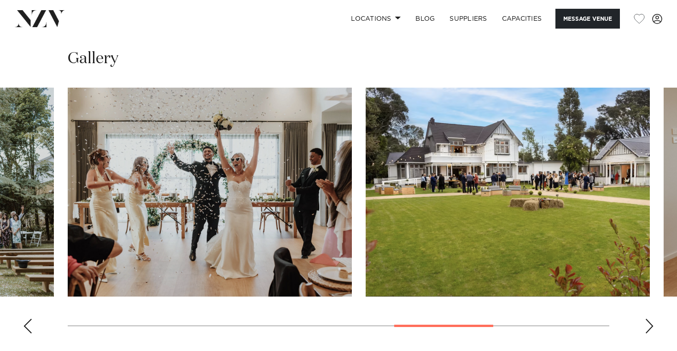
click at [649, 318] on div "Next slide" at bounding box center [649, 325] width 9 height 15
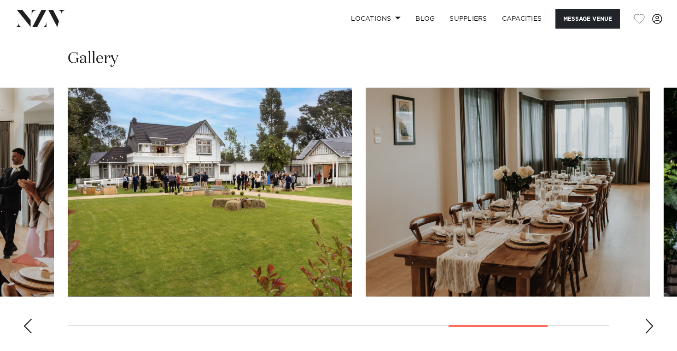
click at [649, 318] on div "Next slide" at bounding box center [649, 325] width 9 height 15
